Goal: Information Seeking & Learning: Find specific page/section

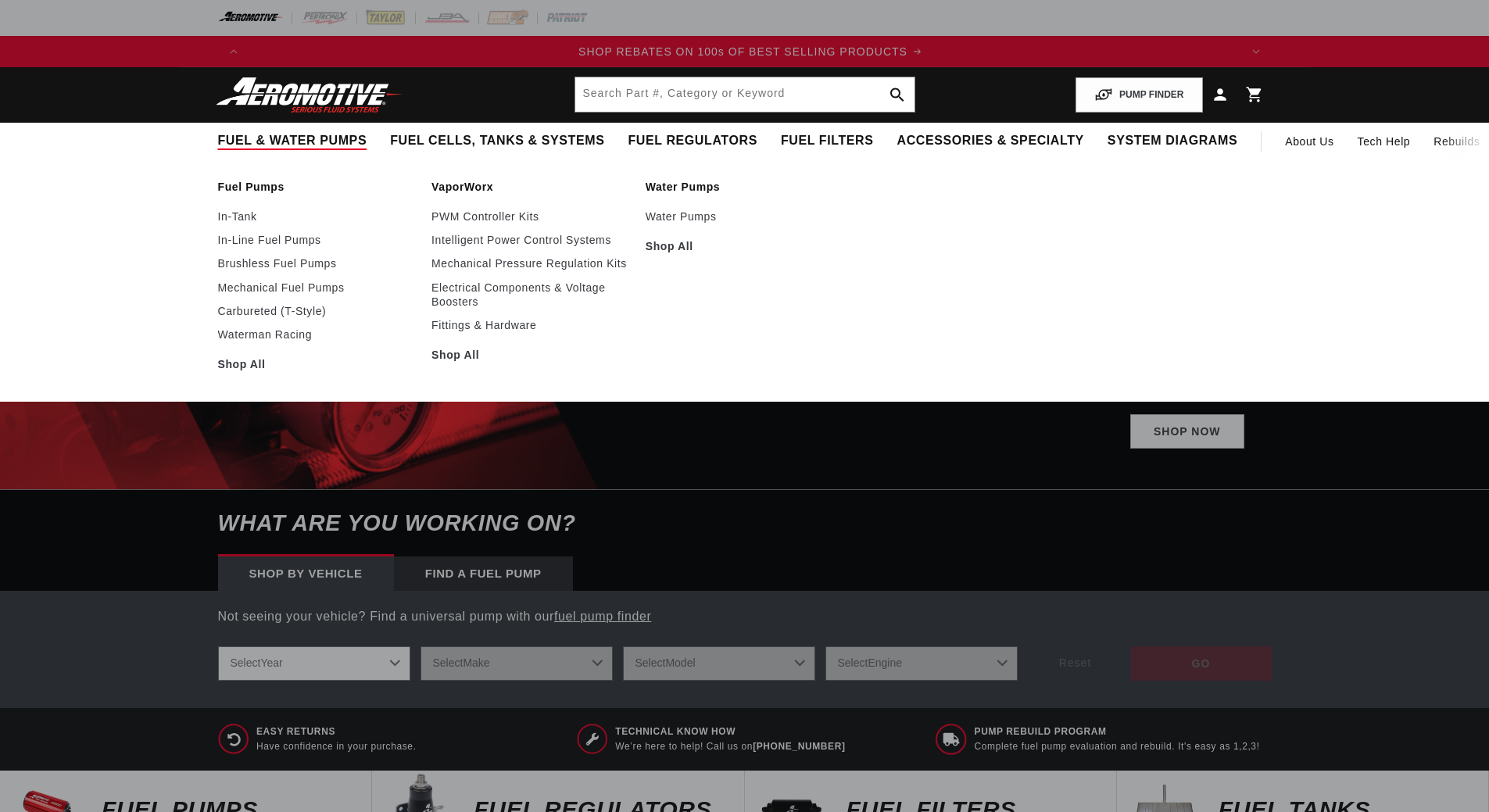
scroll to position [0, 1982]
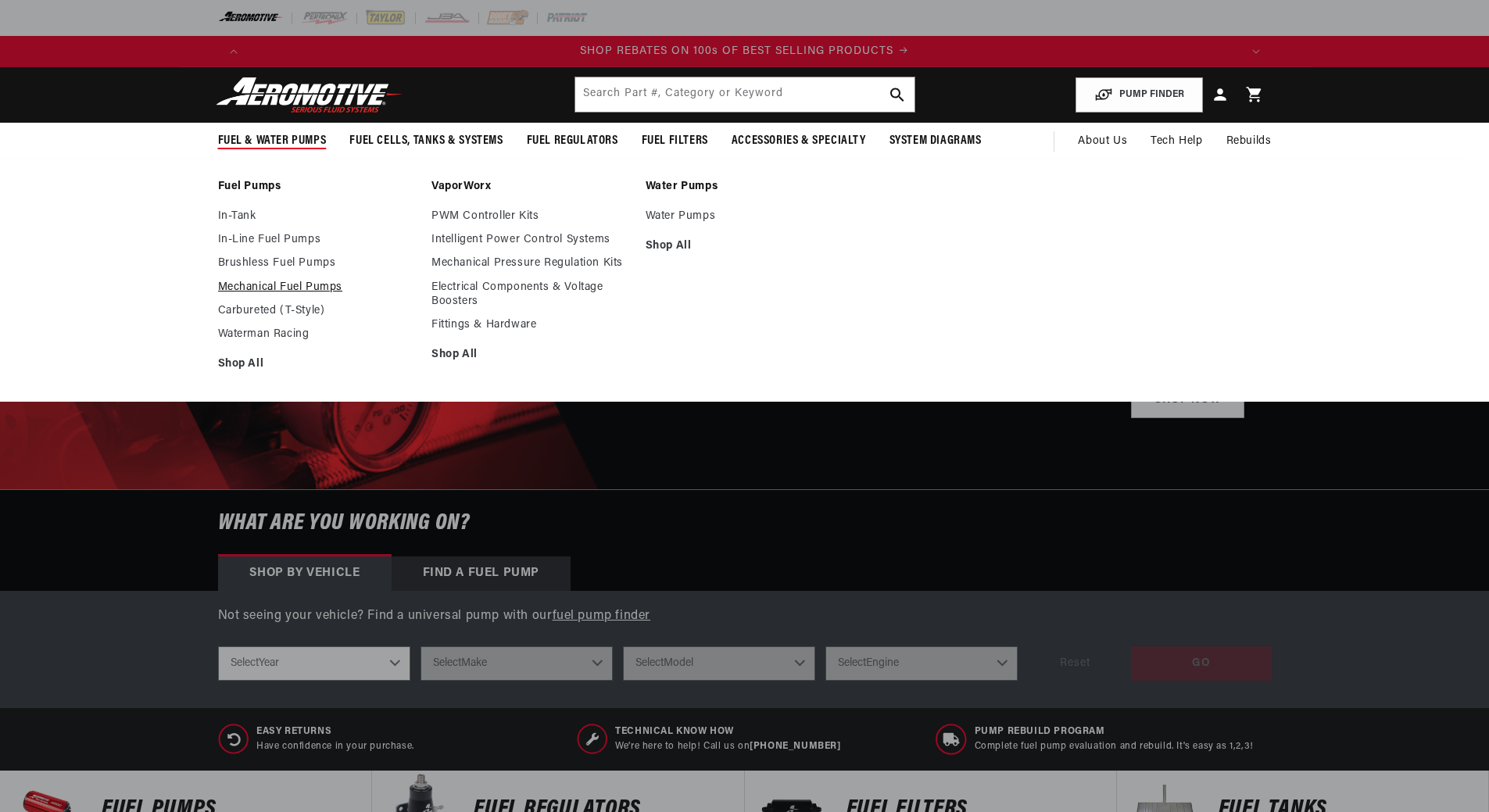
click at [247, 286] on link "Mechanical Fuel Pumps" at bounding box center [316, 287] width 198 height 14
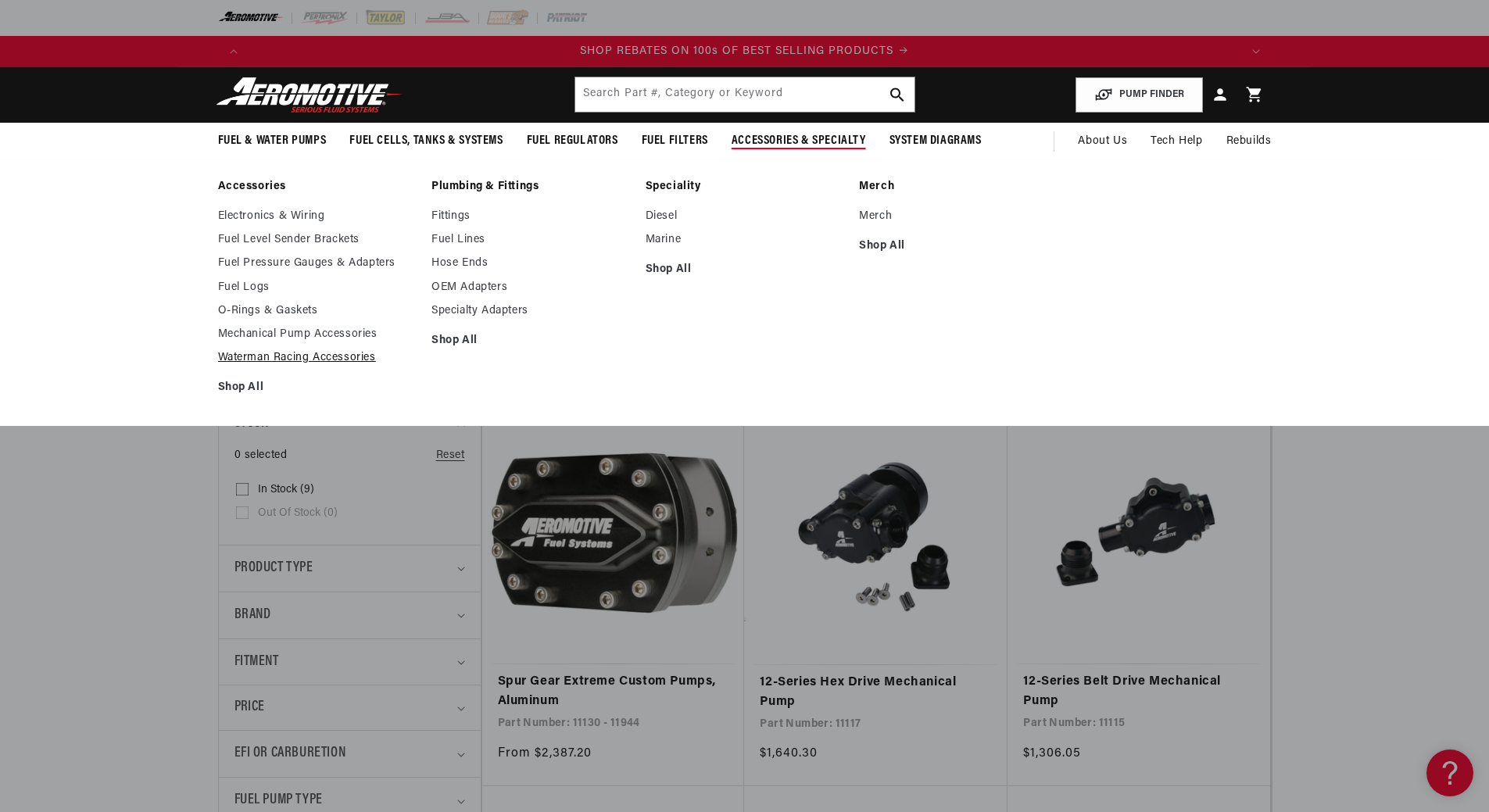
click at [263, 356] on link "Waterman Racing Accessories" at bounding box center [316, 358] width 198 height 14
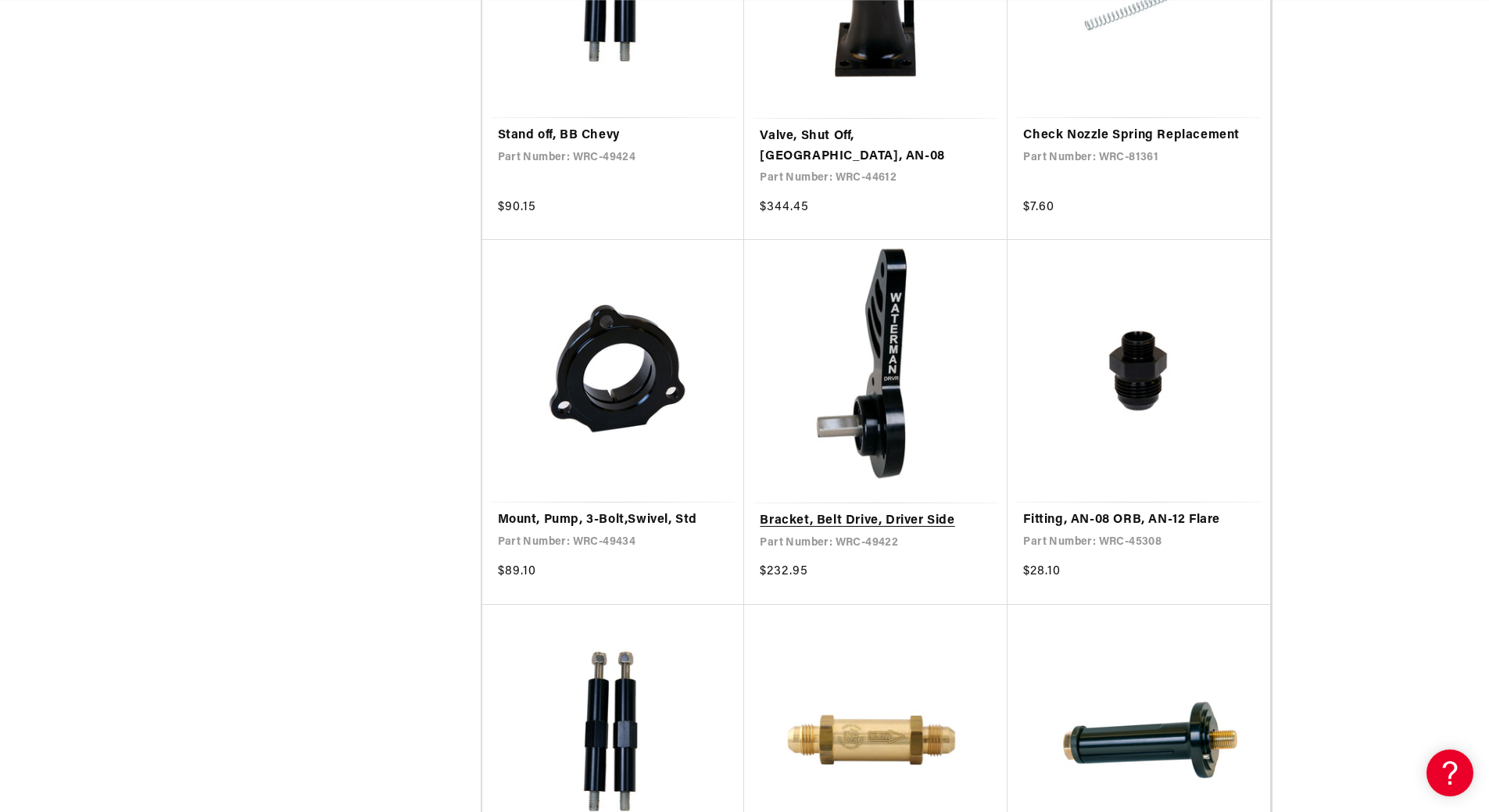
click at [870, 511] on link "Bracket, Belt Drive, Driver Side" at bounding box center [875, 520] width 232 height 20
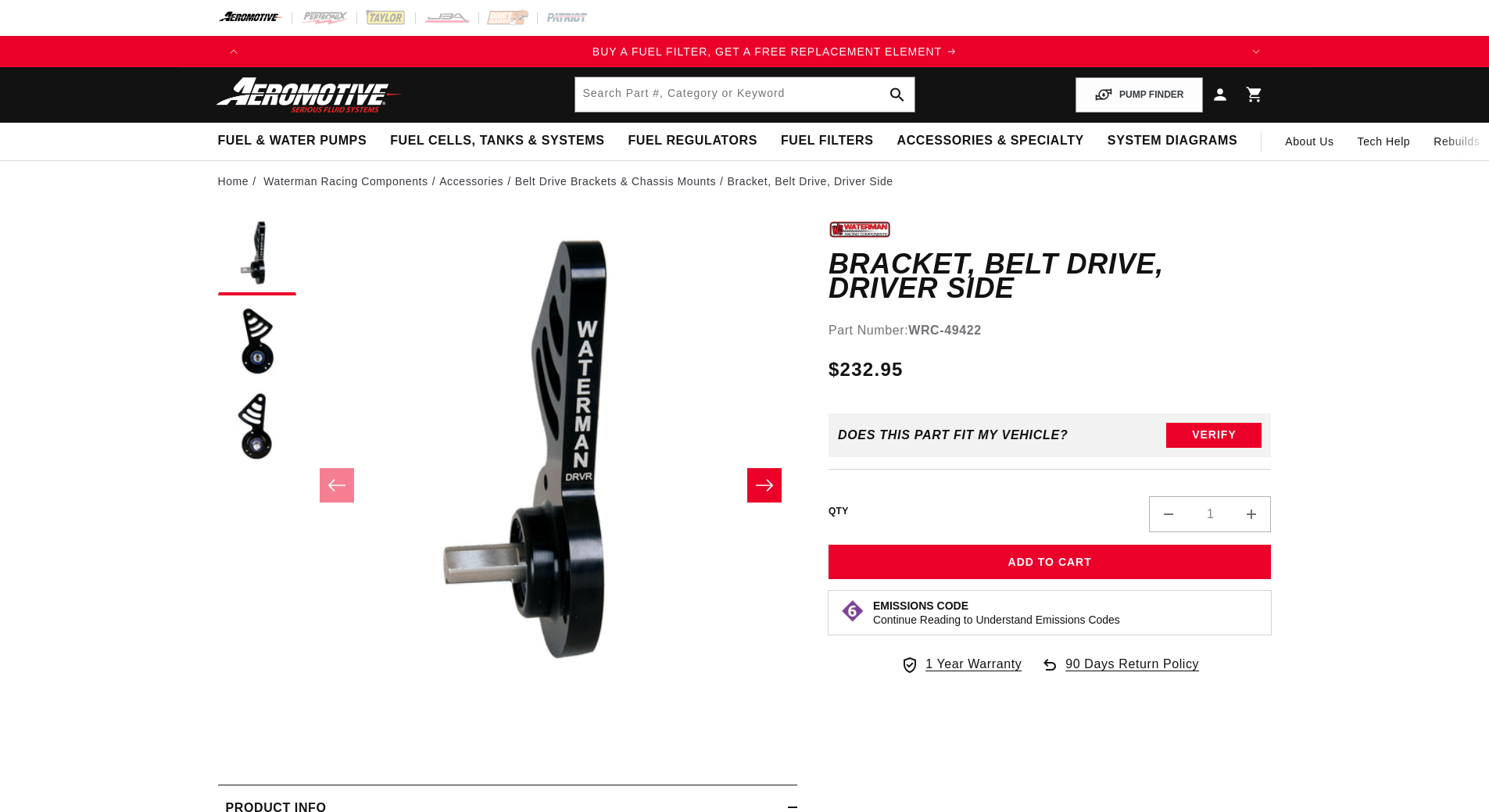
scroll to position [0, 991]
drag, startPoint x: 992, startPoint y: 306, endPoint x: 910, endPoint y: 314, distance: 82.4
click at [910, 321] on div "Part Number: WRC-49422" at bounding box center [1049, 330] width 443 height 20
copy strong "WRC-49422"
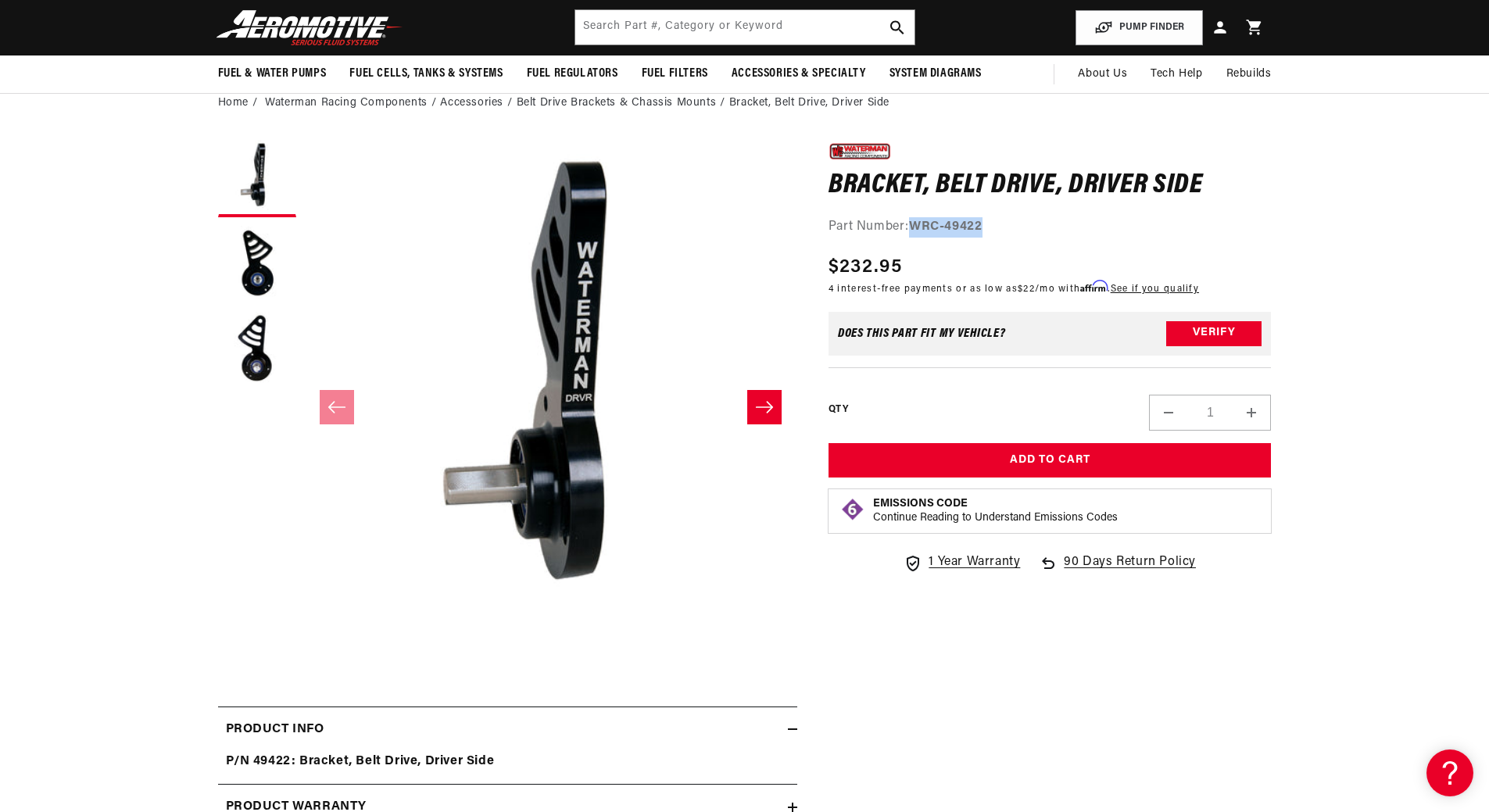
scroll to position [0, 1982]
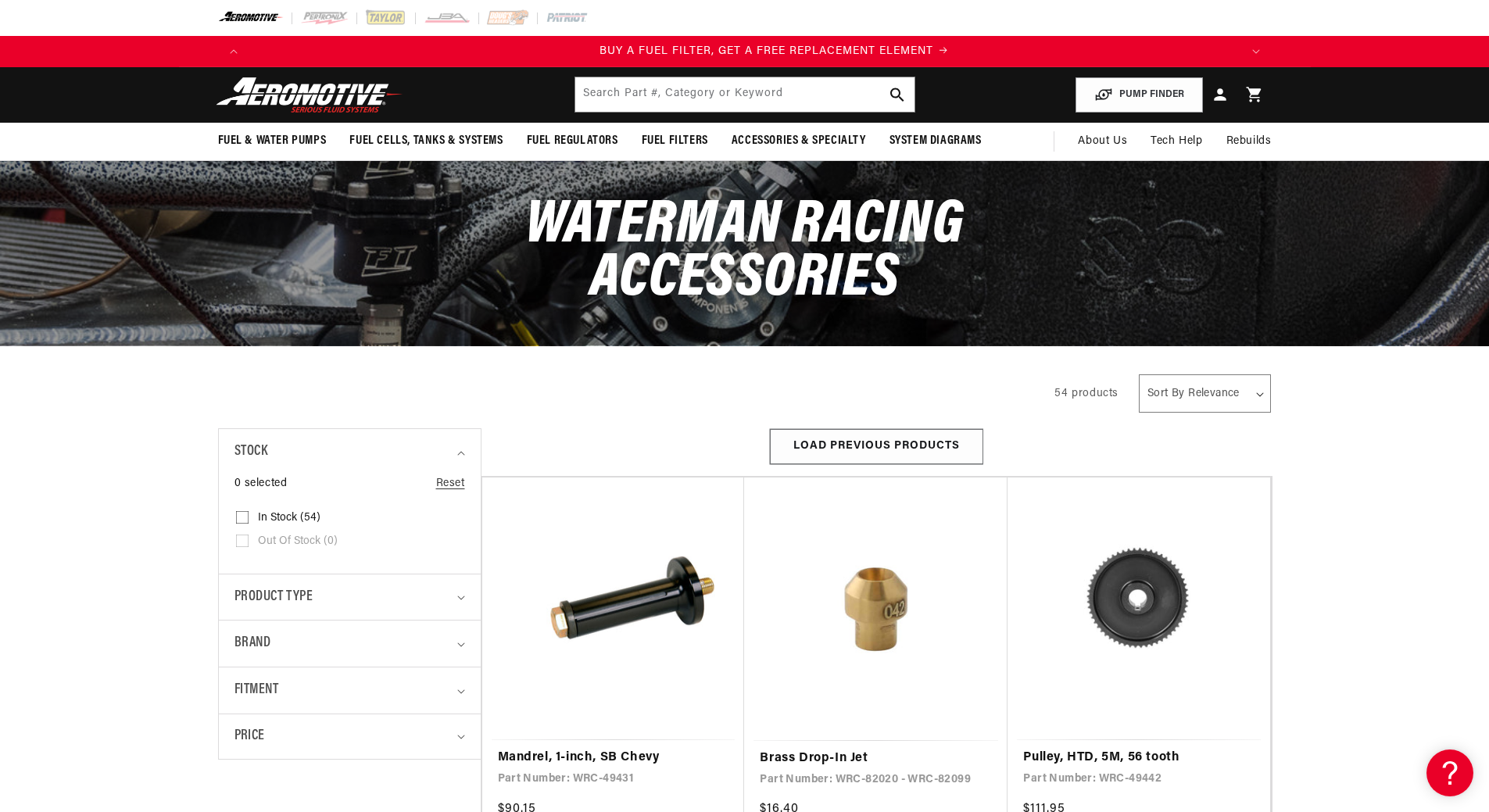
scroll to position [0, 991]
click at [903, 452] on button "Load Previous Products" at bounding box center [877, 447] width 213 height 35
click at [882, 453] on button "Load Previous Products" at bounding box center [877, 447] width 213 height 35
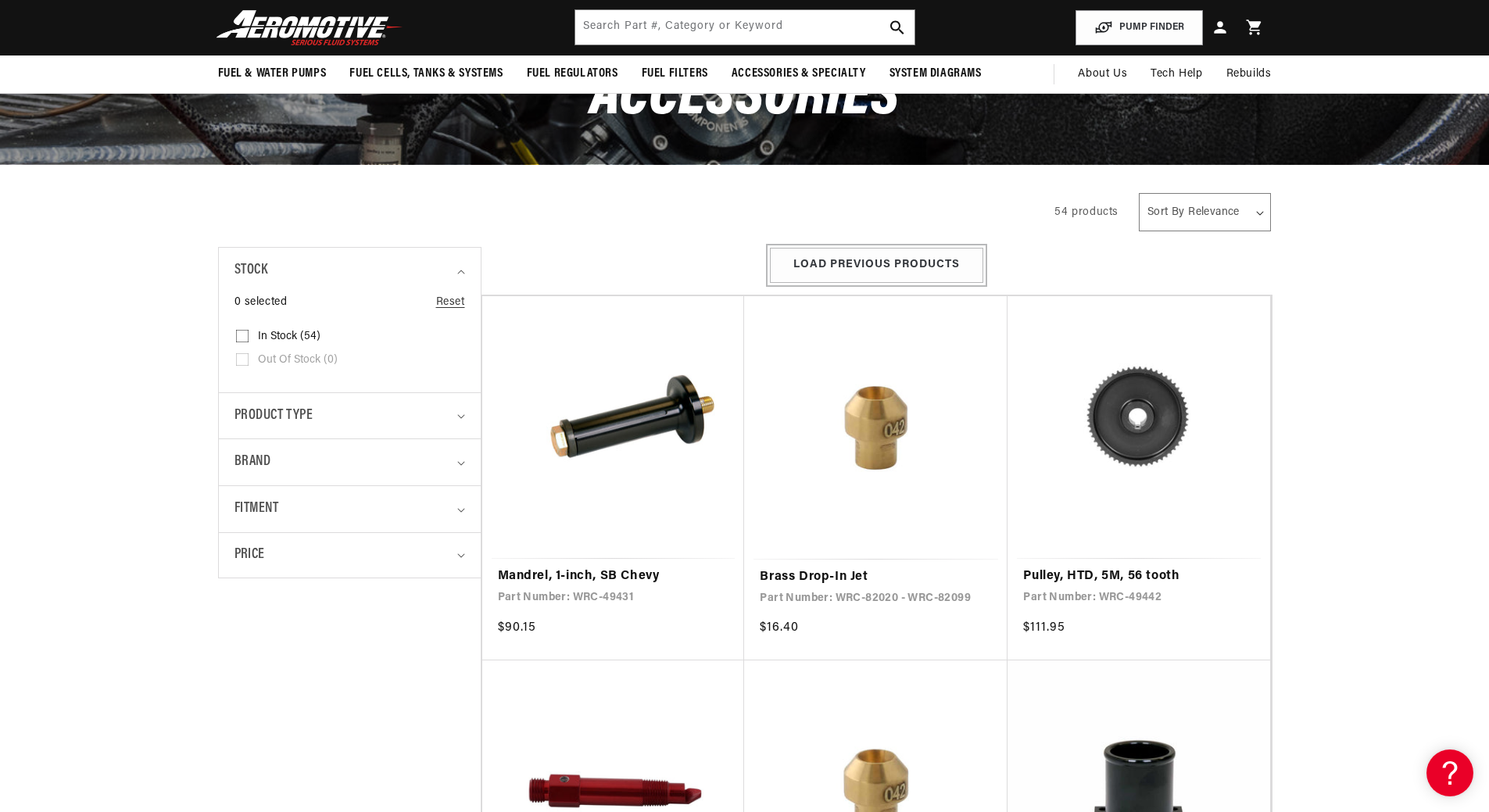
scroll to position [156, 0]
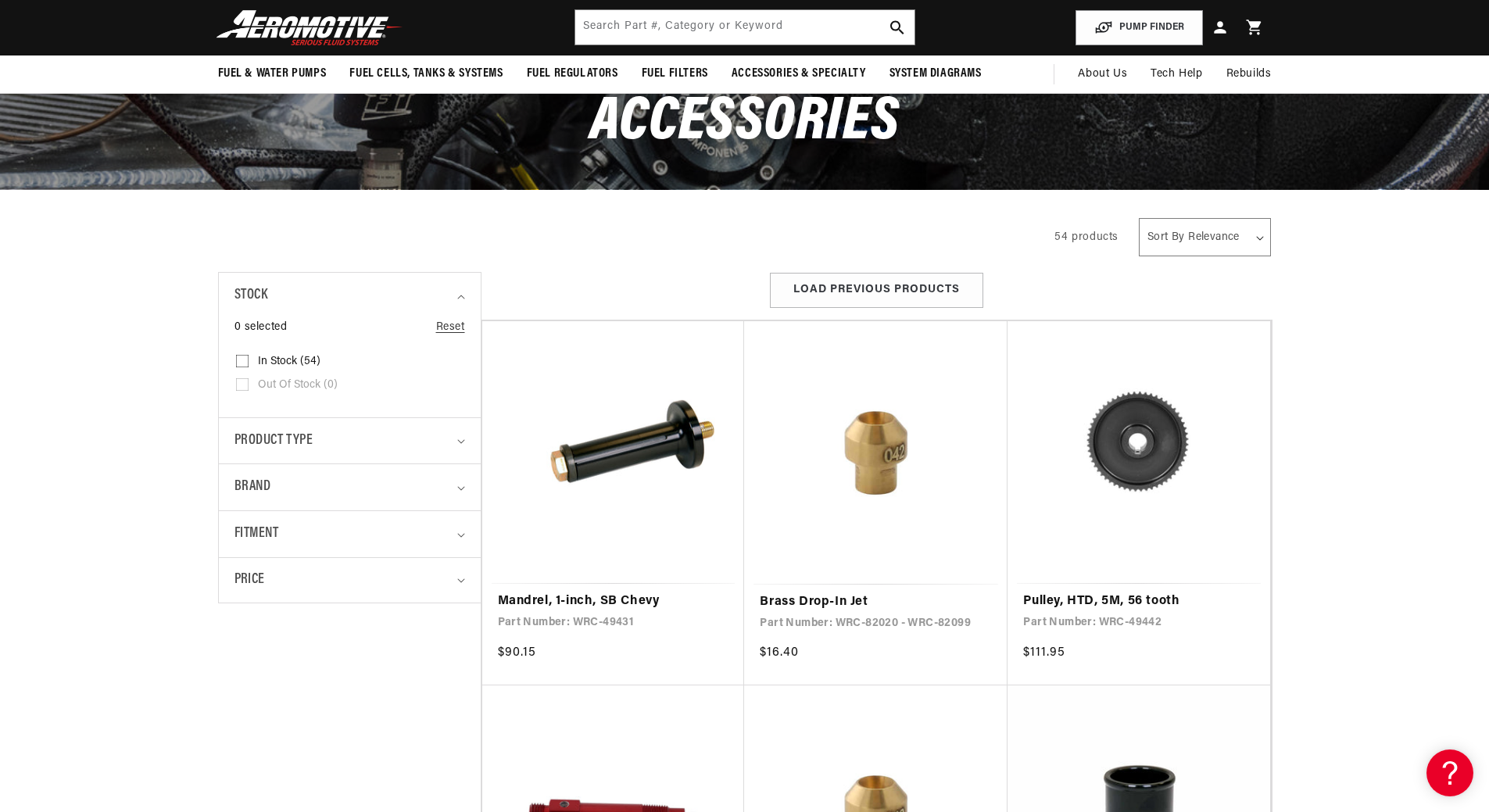
click at [269, 359] on span "In stock (54)" at bounding box center [289, 362] width 63 height 14
click at [248, 359] on input "In stock (54) In stock (54 products)" at bounding box center [242, 364] width 12 height 12
checkbox input "true"
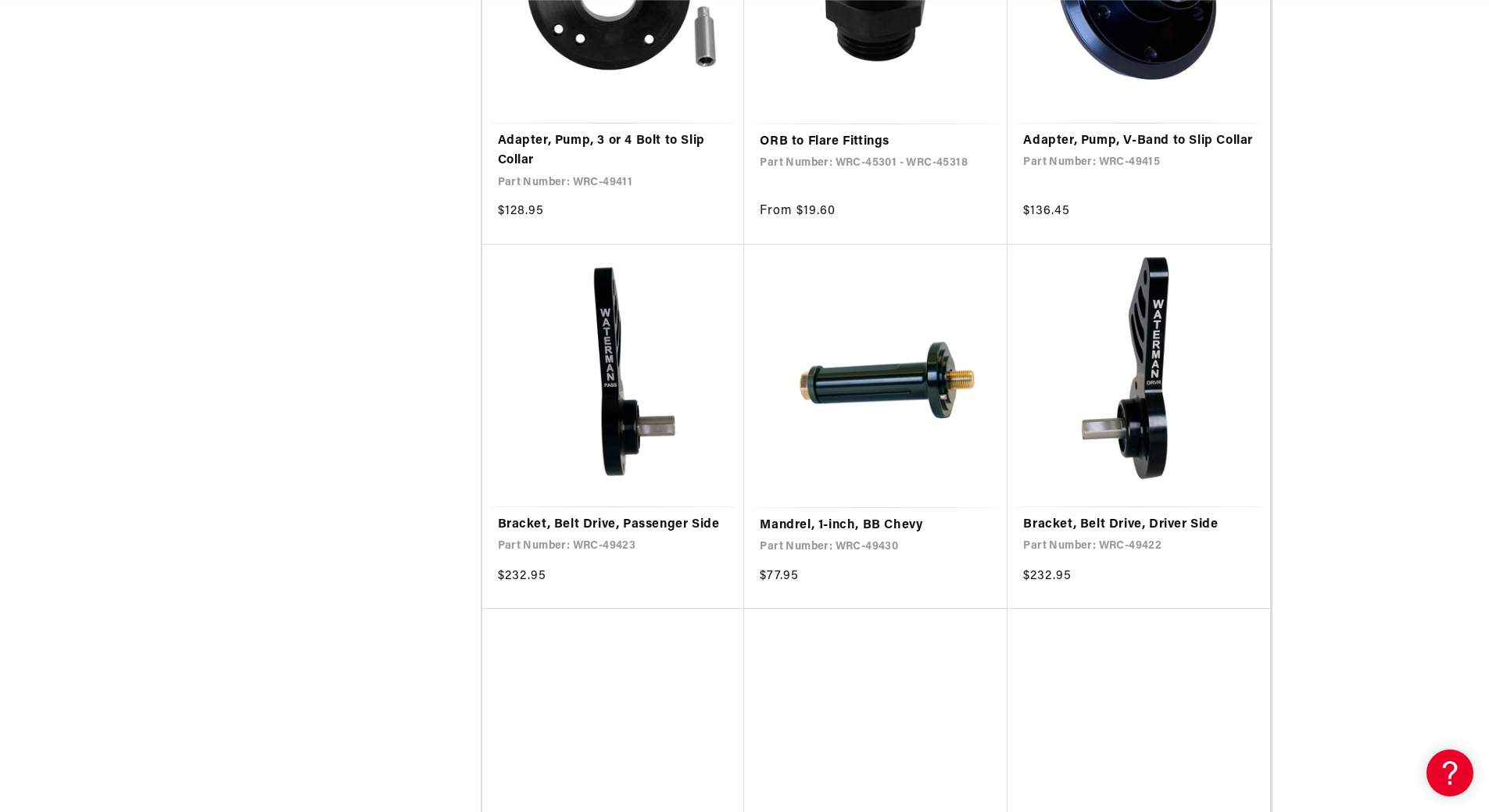
scroll to position [2422, 0]
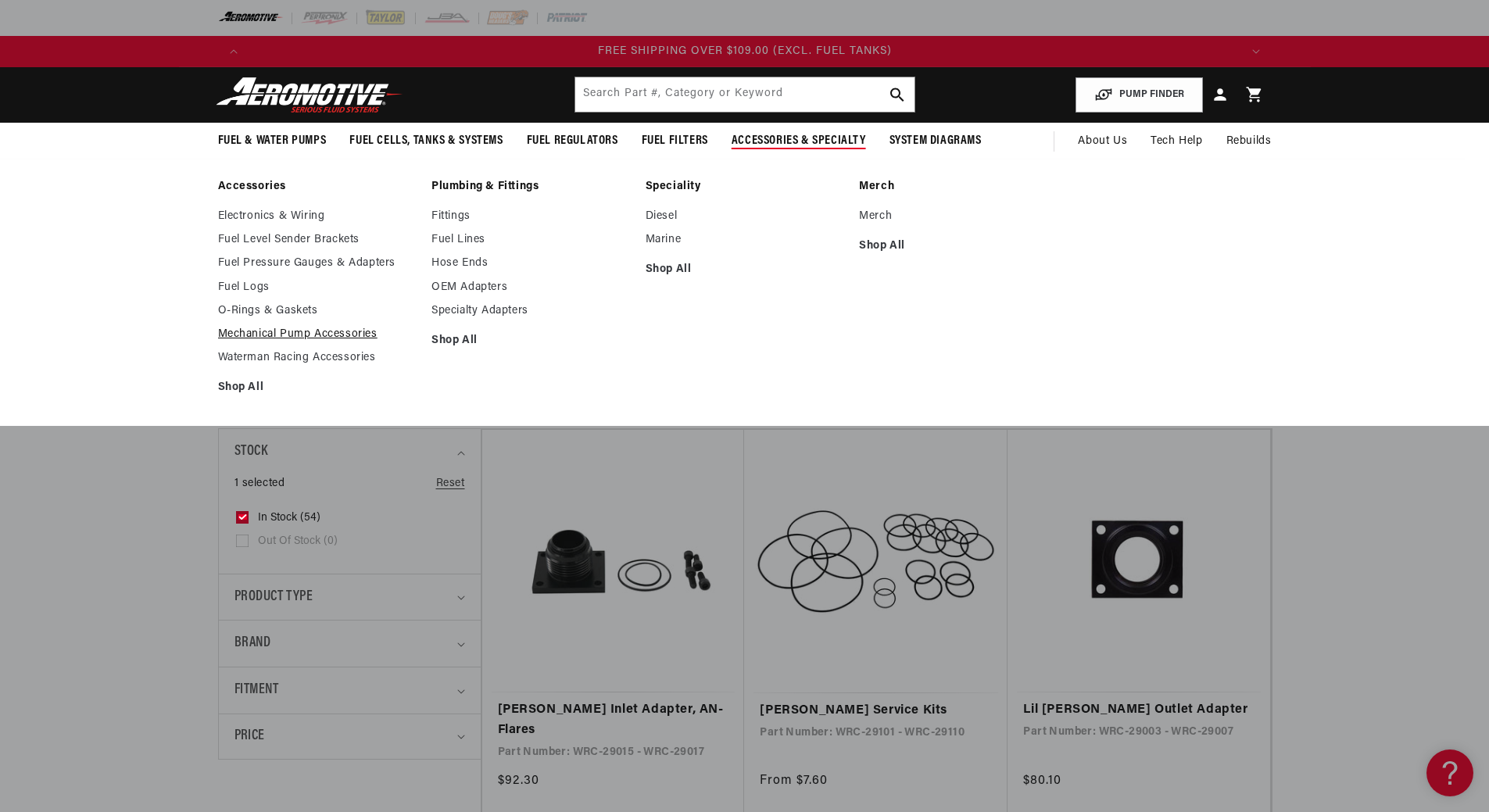
click at [288, 334] on link "Mechanical Pump Accessories" at bounding box center [316, 335] width 198 height 14
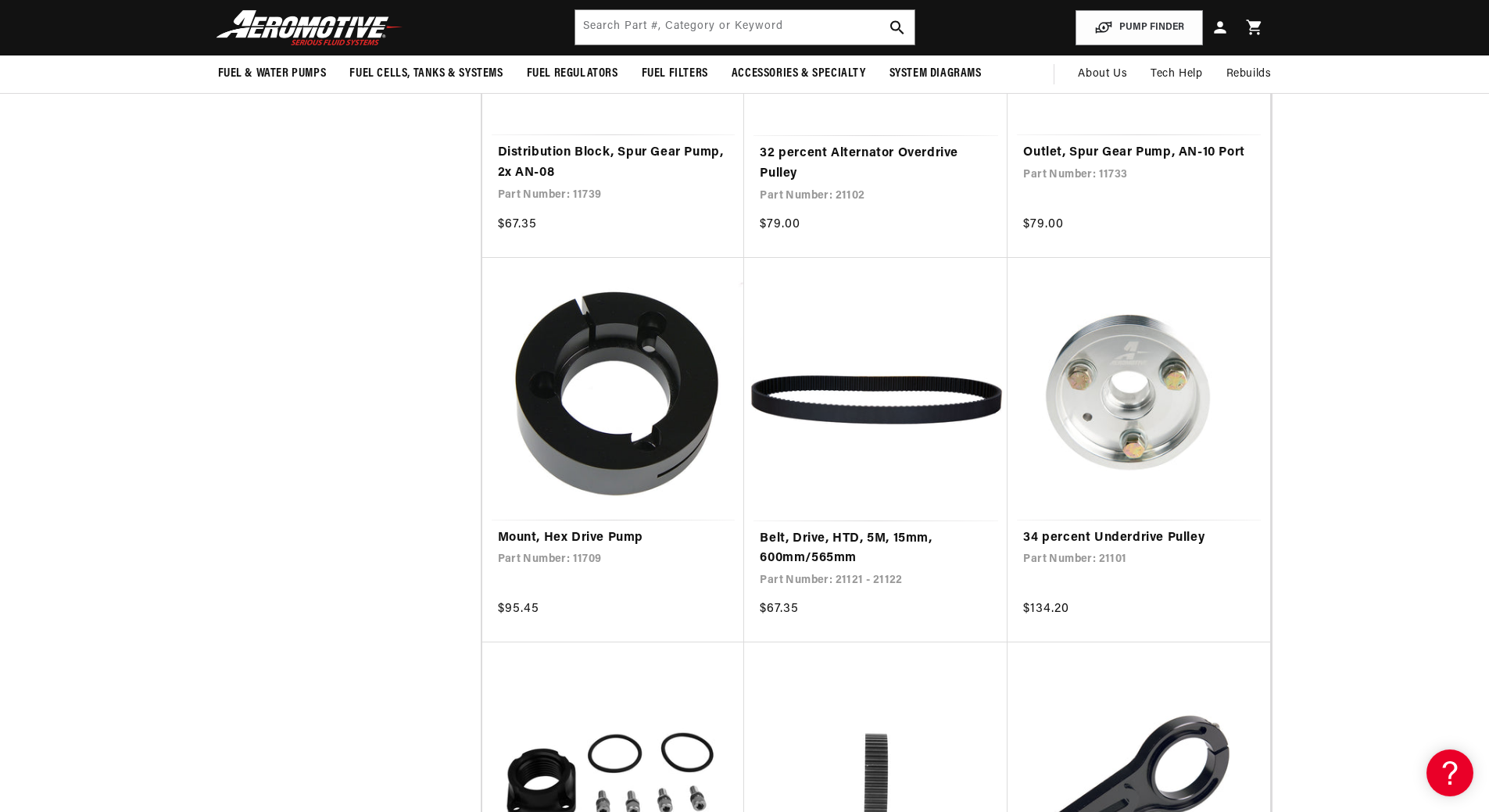
scroll to position [2422, 0]
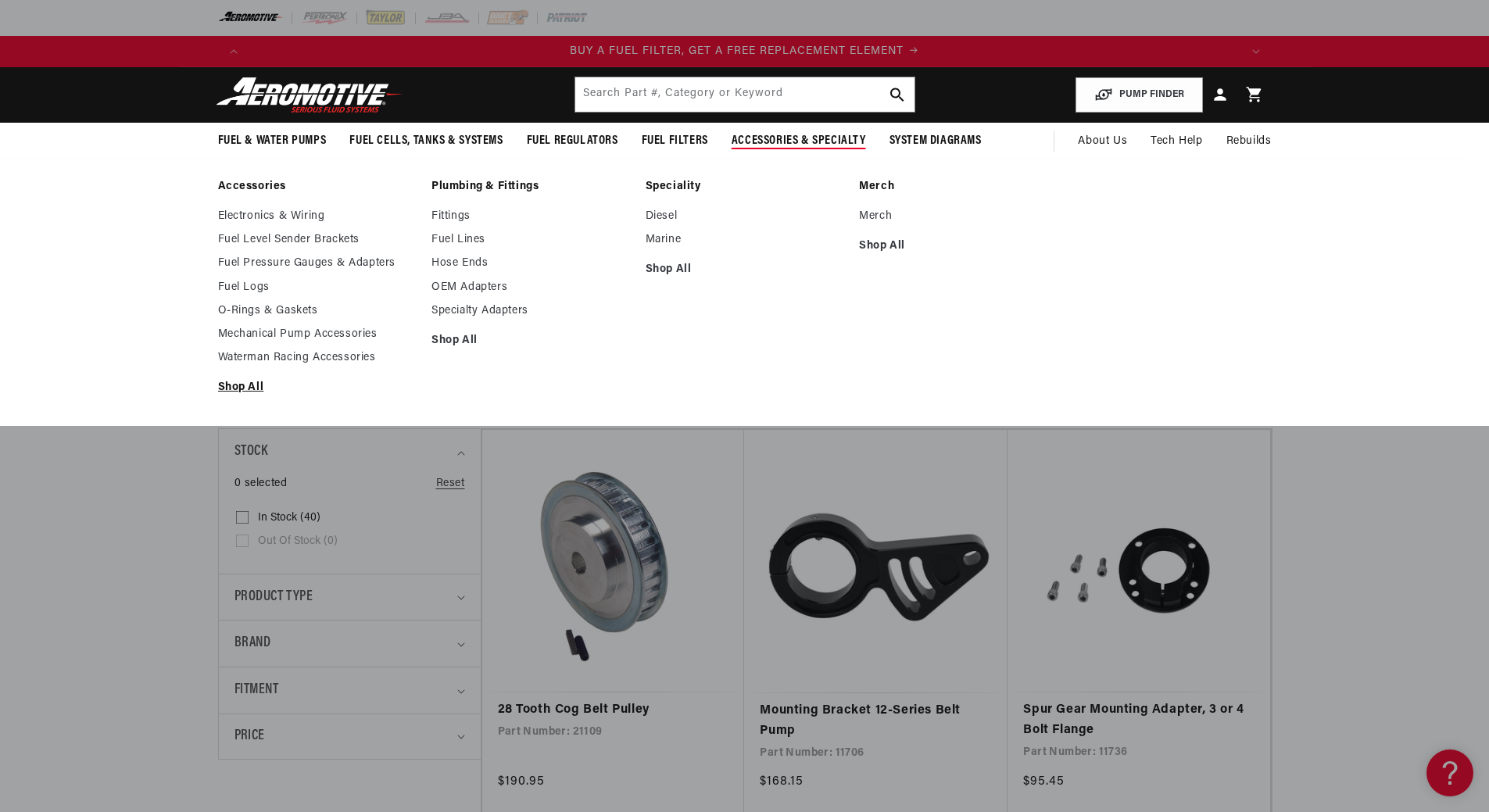
click at [236, 388] on link "Shop All" at bounding box center [316, 388] width 198 height 14
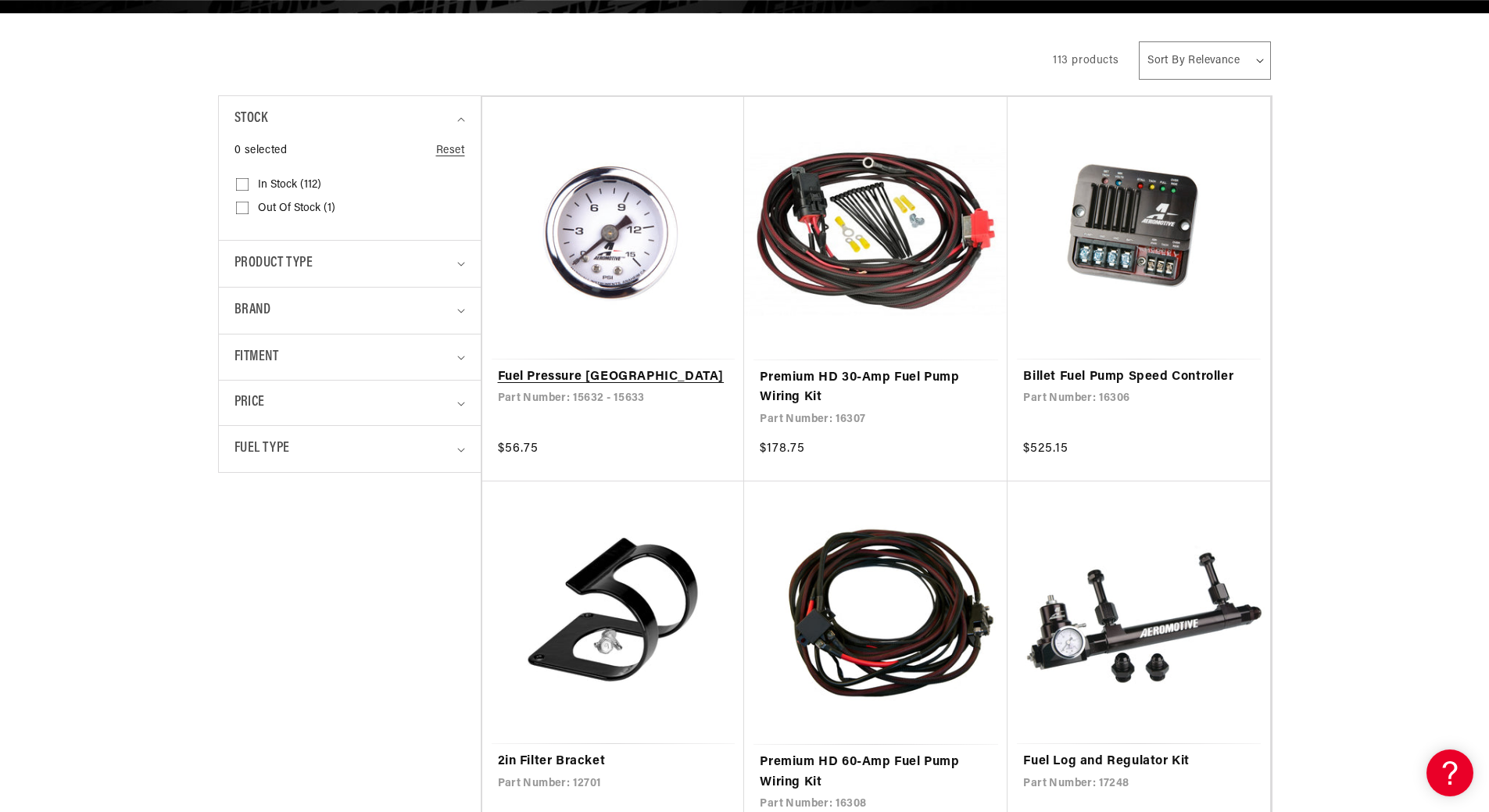
scroll to position [313, 0]
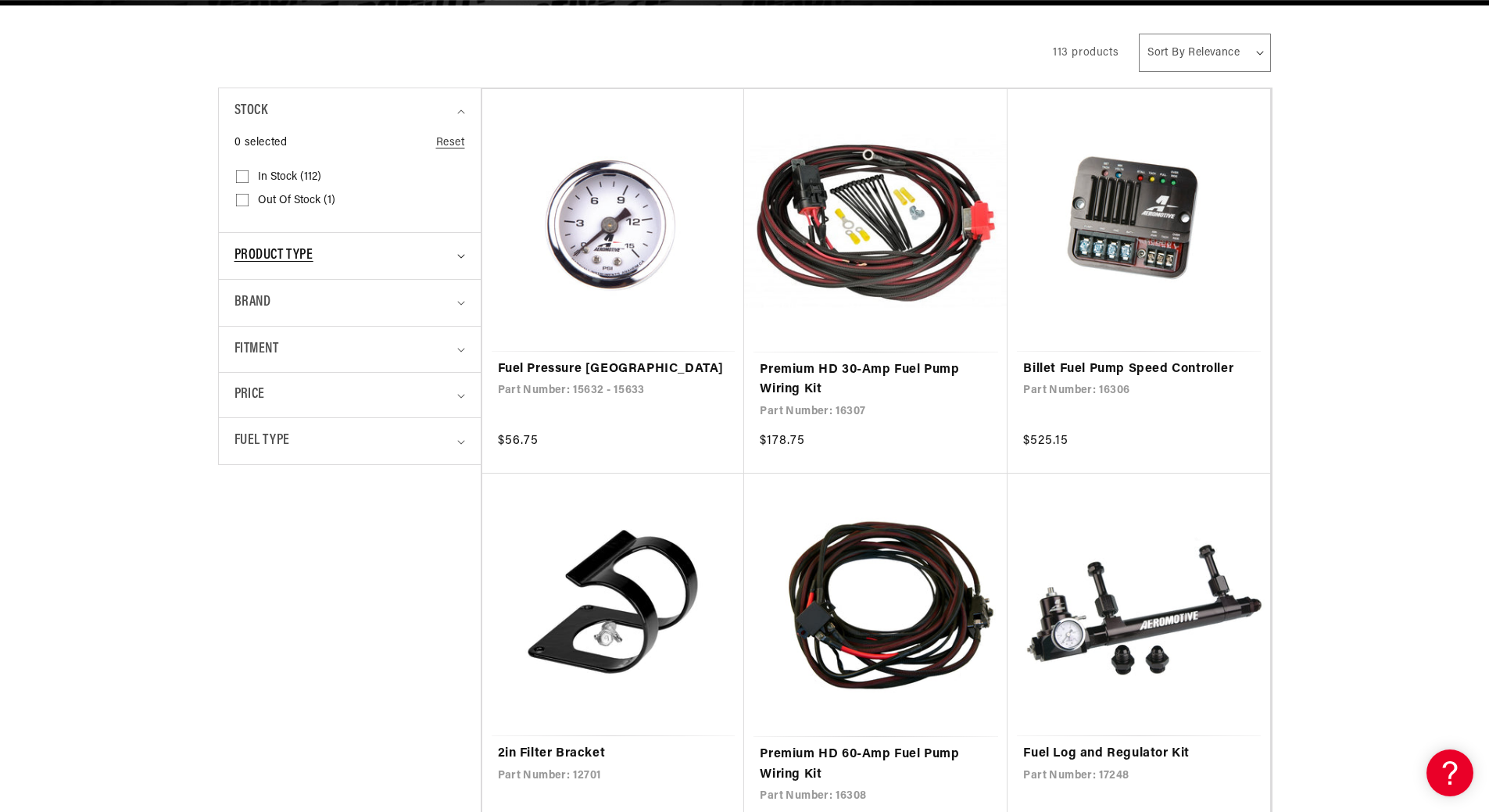
click at [353, 265] on div "Product type" at bounding box center [343, 256] width 218 height 23
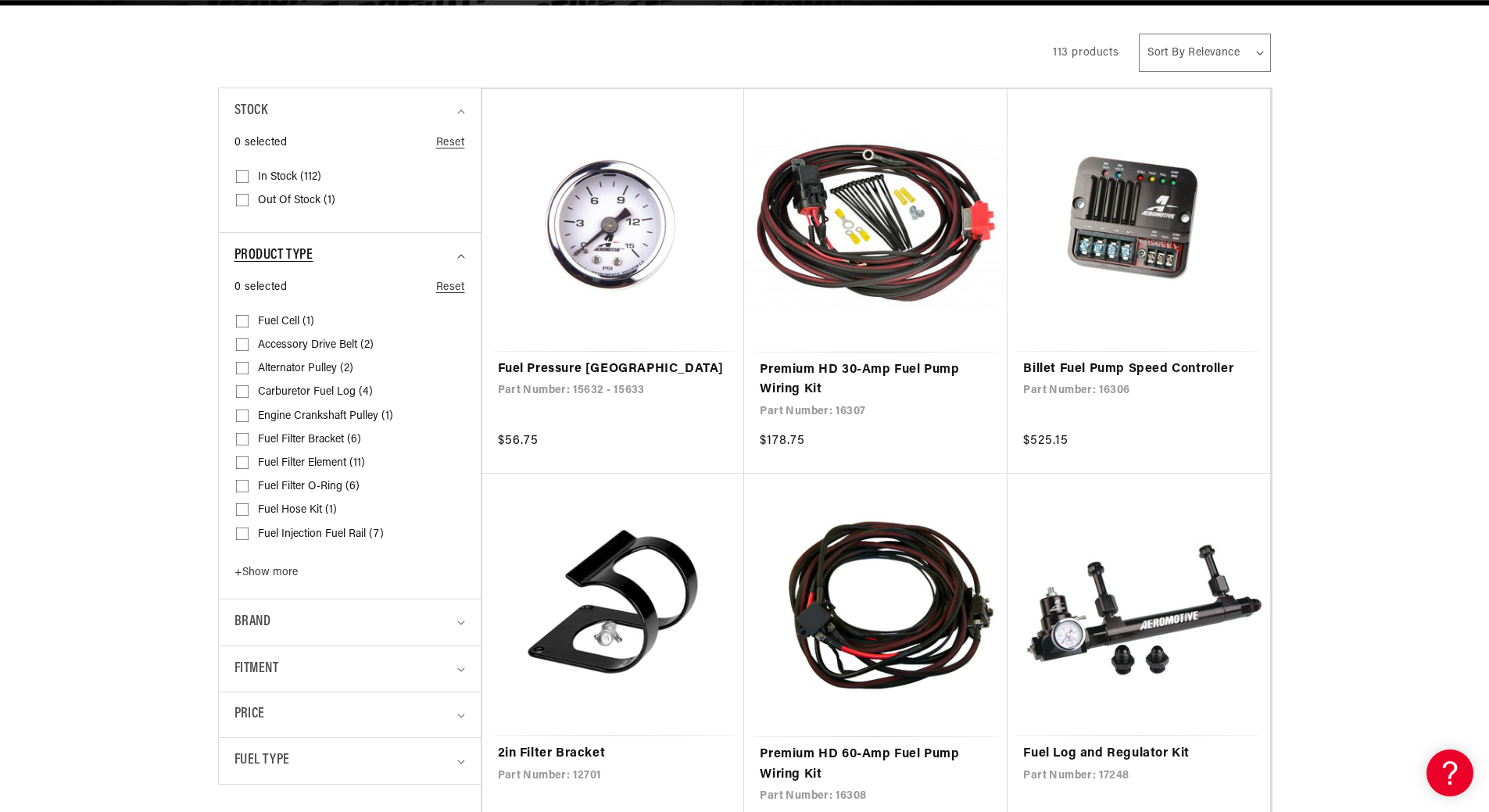
scroll to position [0, 991]
click at [273, 571] on span "+ Show more" at bounding box center [266, 572] width 63 height 11
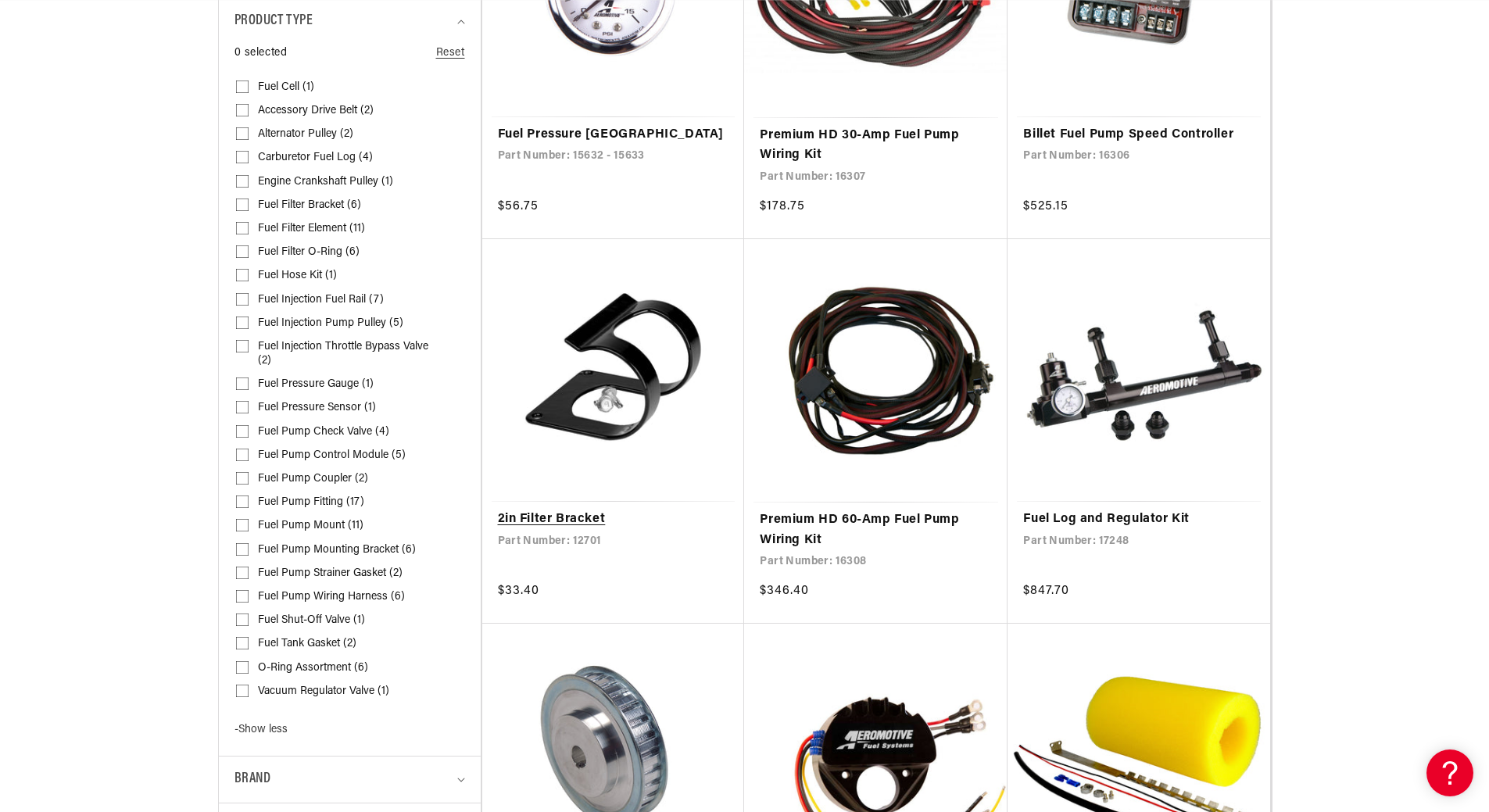
scroll to position [0, 1982]
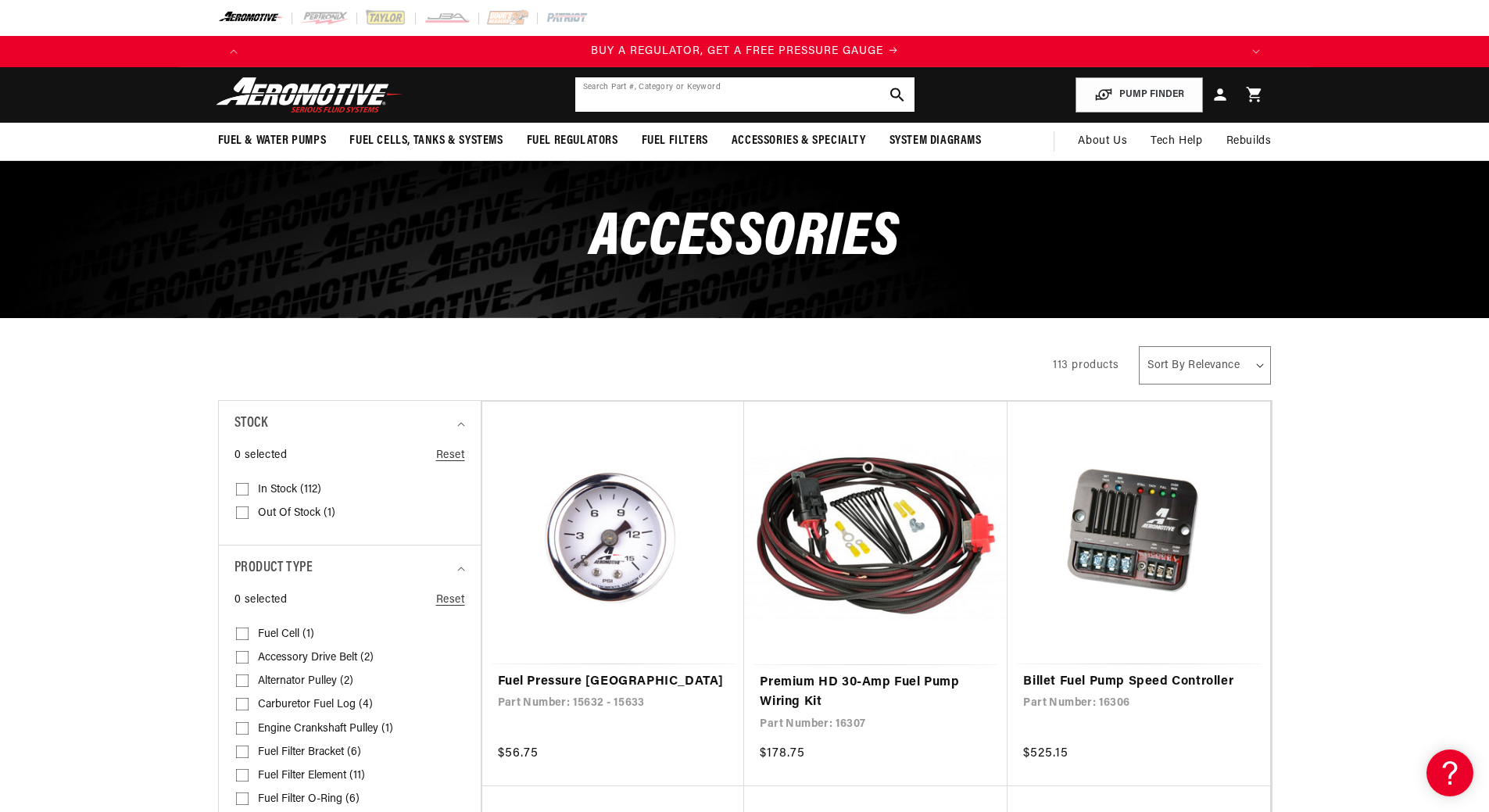
click at [686, 101] on input "text" at bounding box center [744, 94] width 339 height 34
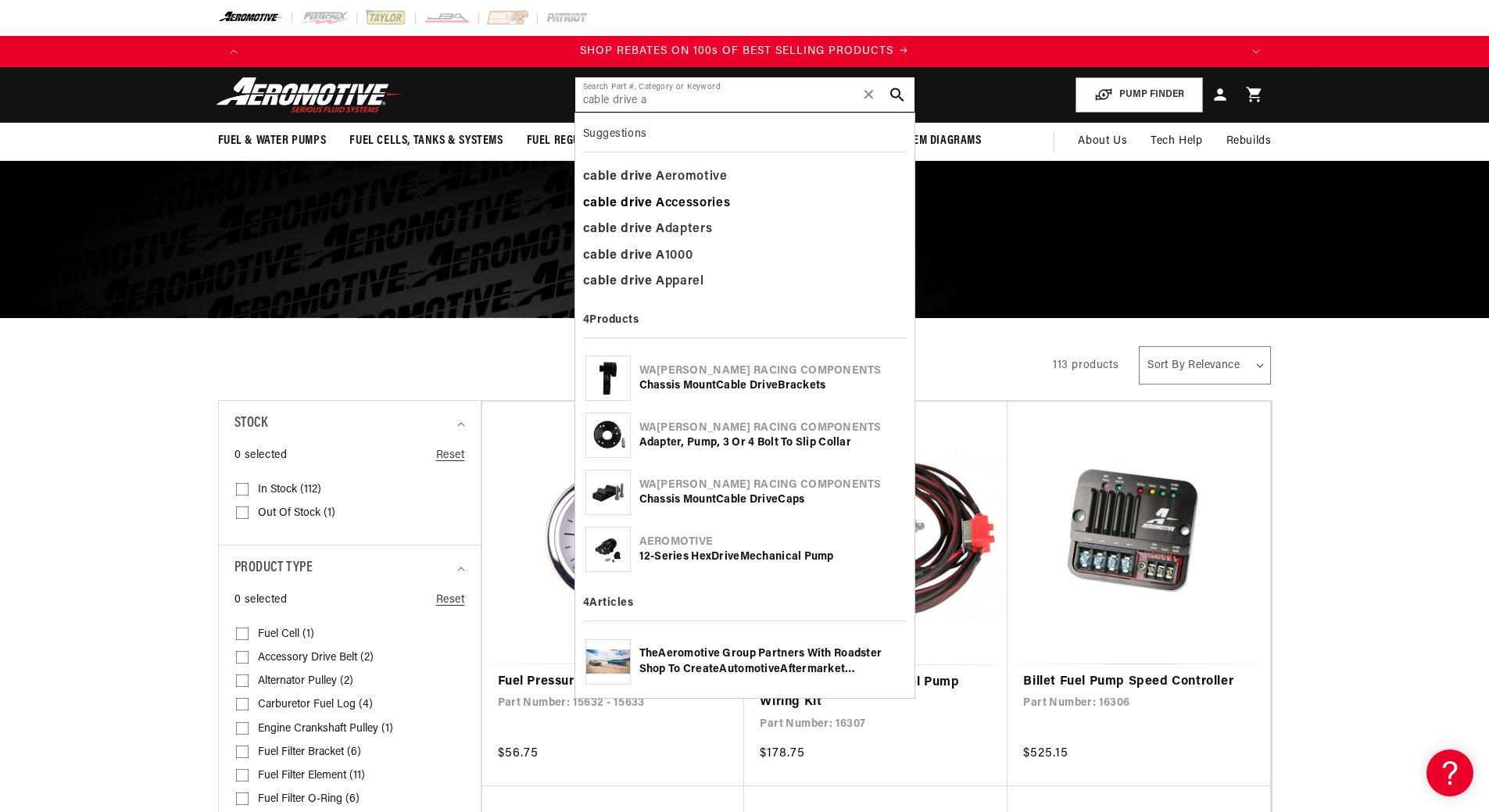
type input "cable drive a"
click at [676, 202] on div "cable drive A ccessories" at bounding box center [744, 203] width 323 height 26
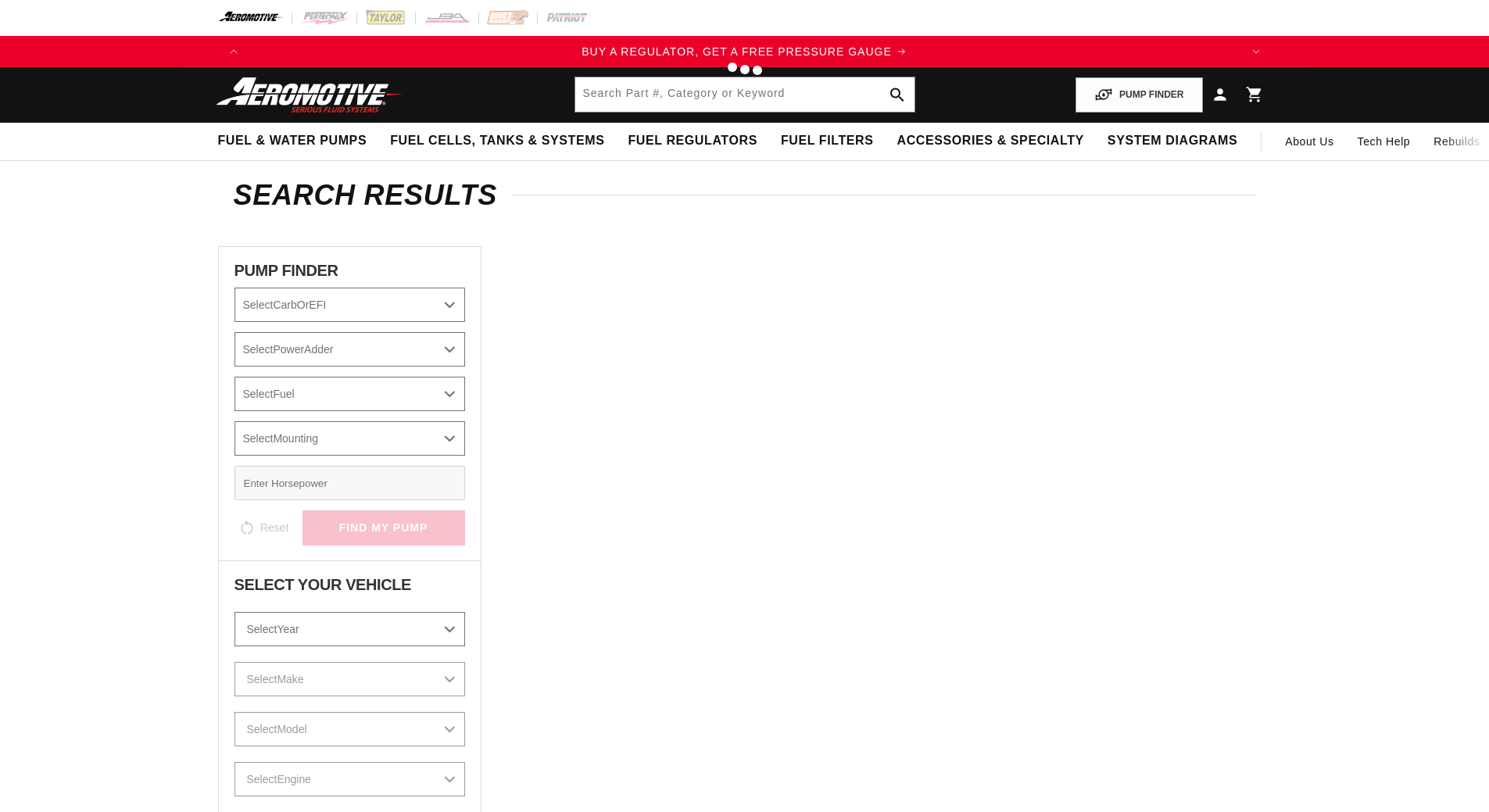
type input "cable drive Accessories"
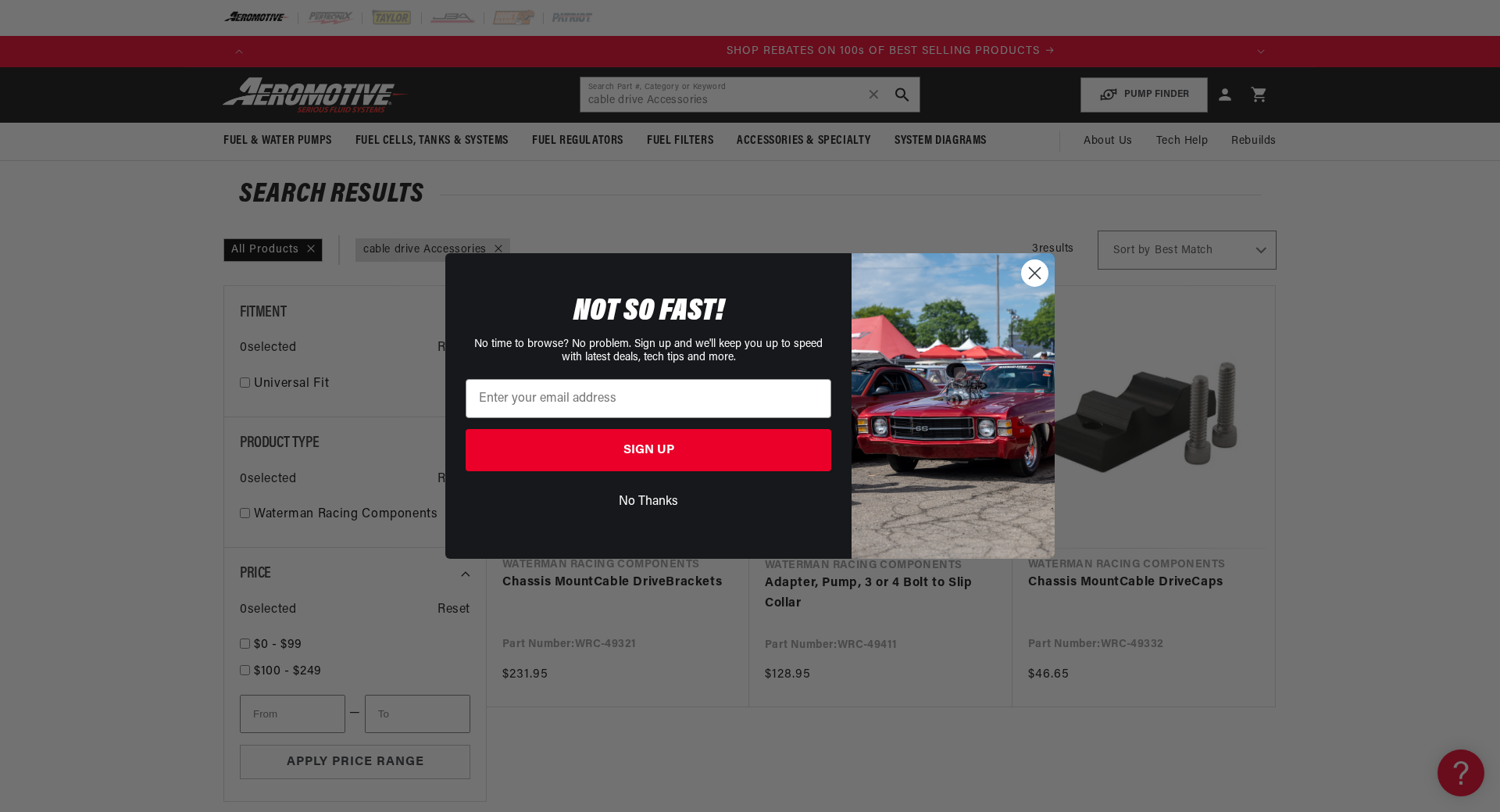
scroll to position [0, 901]
